Goal: Navigation & Orientation: Find specific page/section

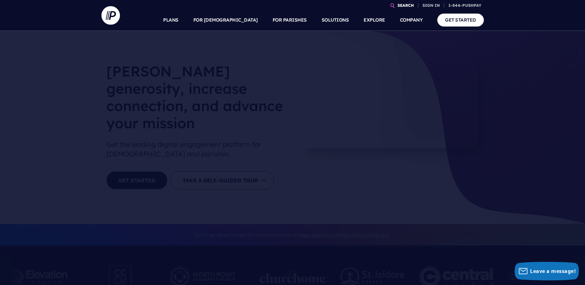
drag, startPoint x: 0, startPoint y: 0, endPoint x: 402, endPoint y: 5, distance: 401.6
click at [402, 5] on link "SEARCH" at bounding box center [405, 5] width 21 height 11
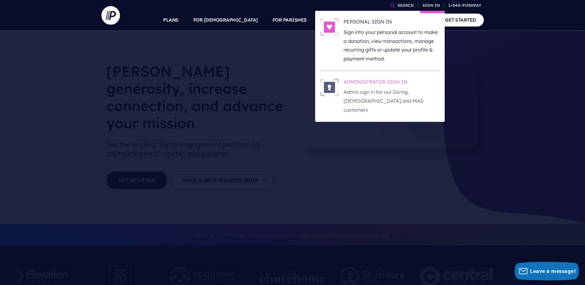
click at [373, 80] on h6 "ADMINISTRATOR SIGN IN" at bounding box center [391, 82] width 96 height 9
click at [398, 80] on h6 "ADMINISTRATOR SIGN IN" at bounding box center [391, 82] width 96 height 9
